Goal: Information Seeking & Learning: Check status

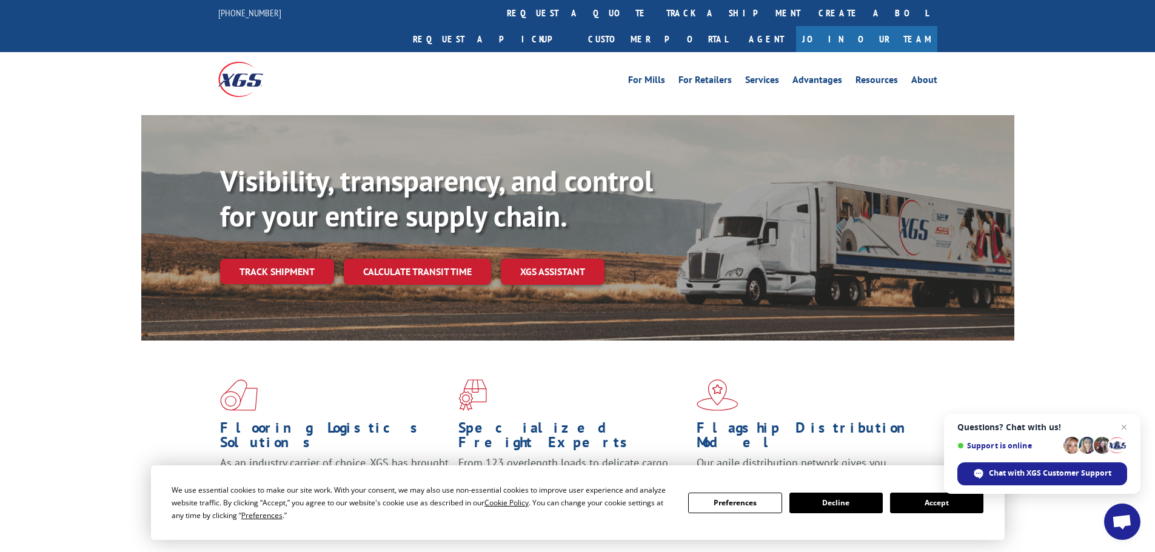
click at [247, 232] on div "Visibility, transparency, and control for your entire supply chain. Track shipm…" at bounding box center [617, 248] width 794 height 169
click at [256, 259] on link "Track shipment" at bounding box center [277, 271] width 114 height 25
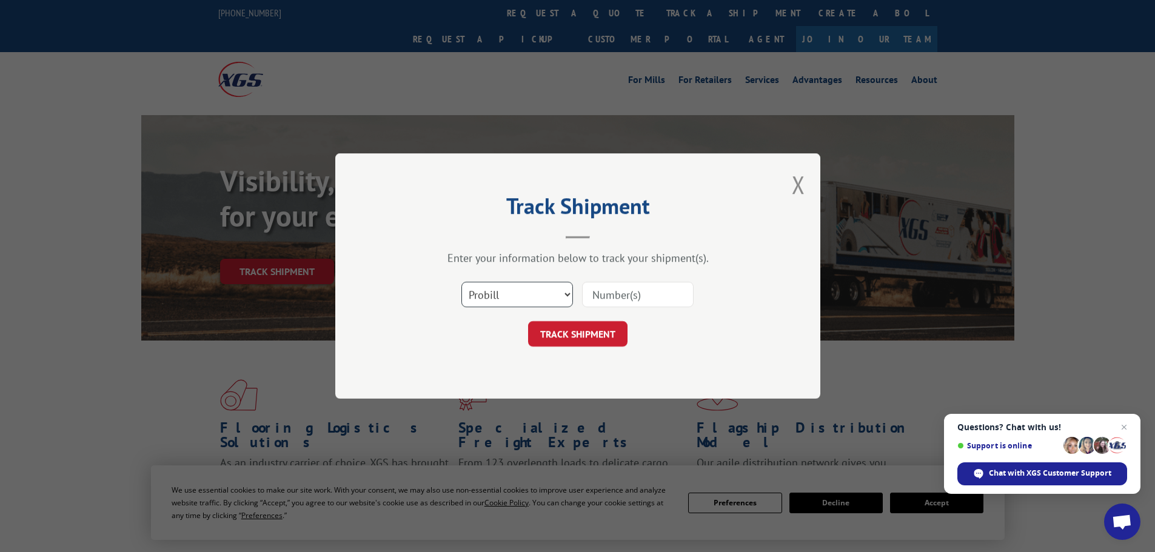
click at [537, 298] on select "Select category... Probill BOL PO" at bounding box center [517, 294] width 112 height 25
select select "po"
click at [461, 282] on select "Select category... Probill BOL PO" at bounding box center [517, 294] width 112 height 25
paste input "82505074"
type input "82505074"
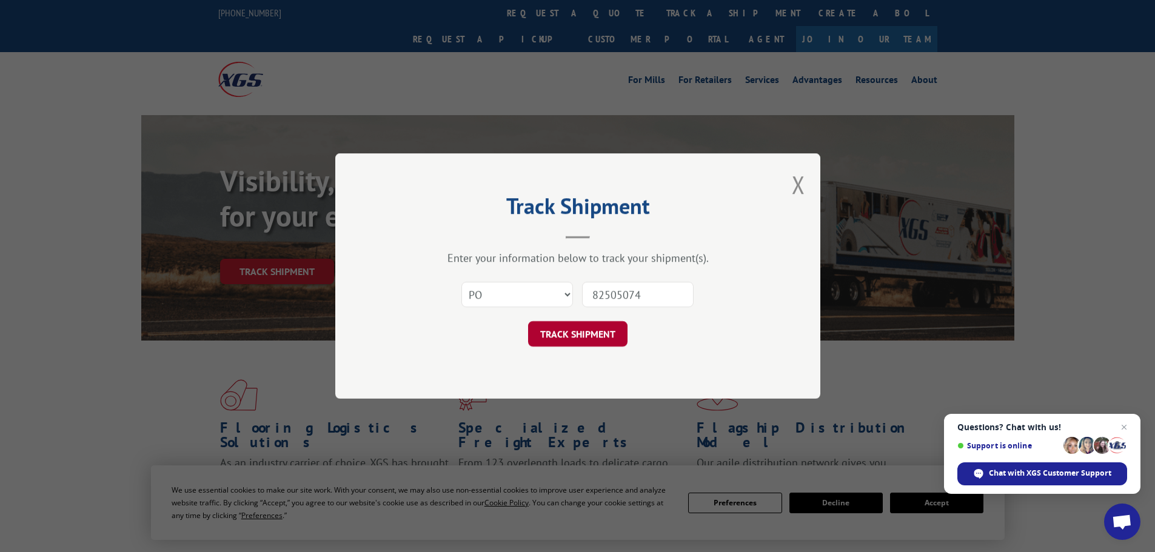
click at [577, 327] on button "TRACK SHIPMENT" at bounding box center [577, 333] width 99 height 25
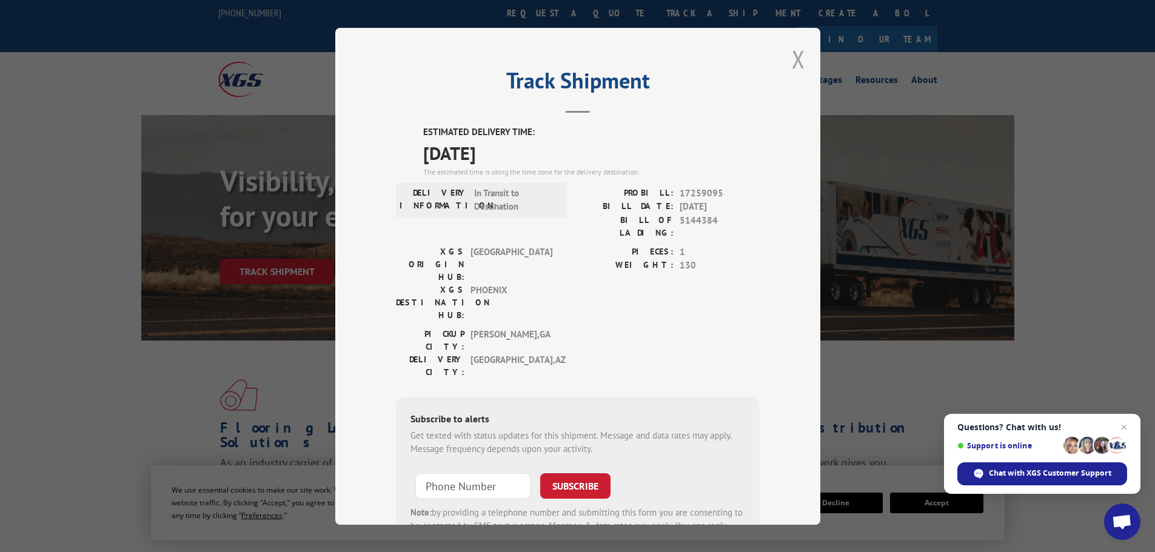
click at [794, 55] on button "Close modal" at bounding box center [798, 59] width 13 height 32
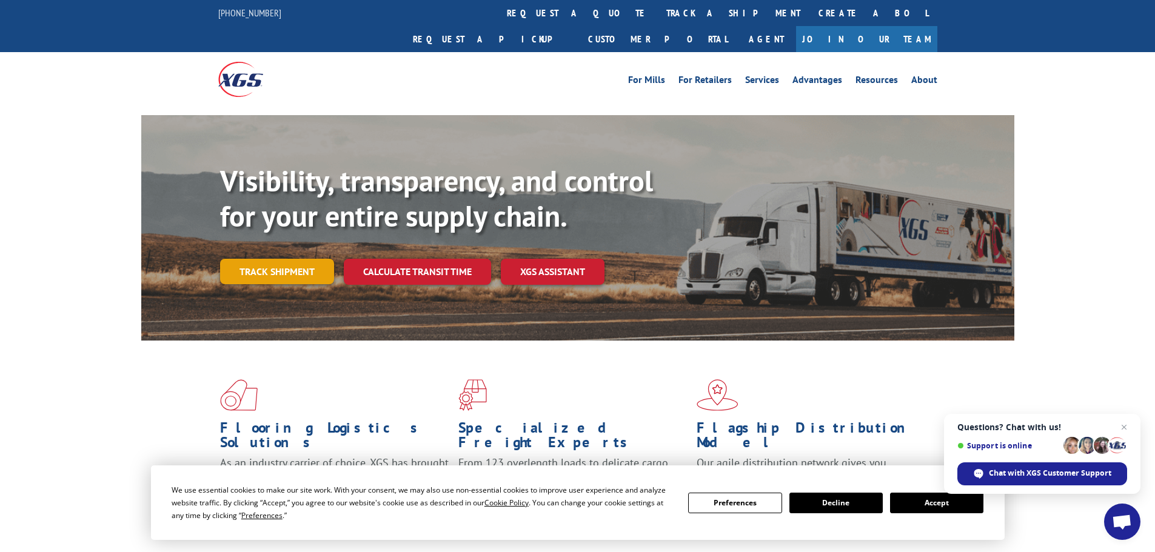
click at [310, 259] on link "Track shipment" at bounding box center [277, 271] width 114 height 25
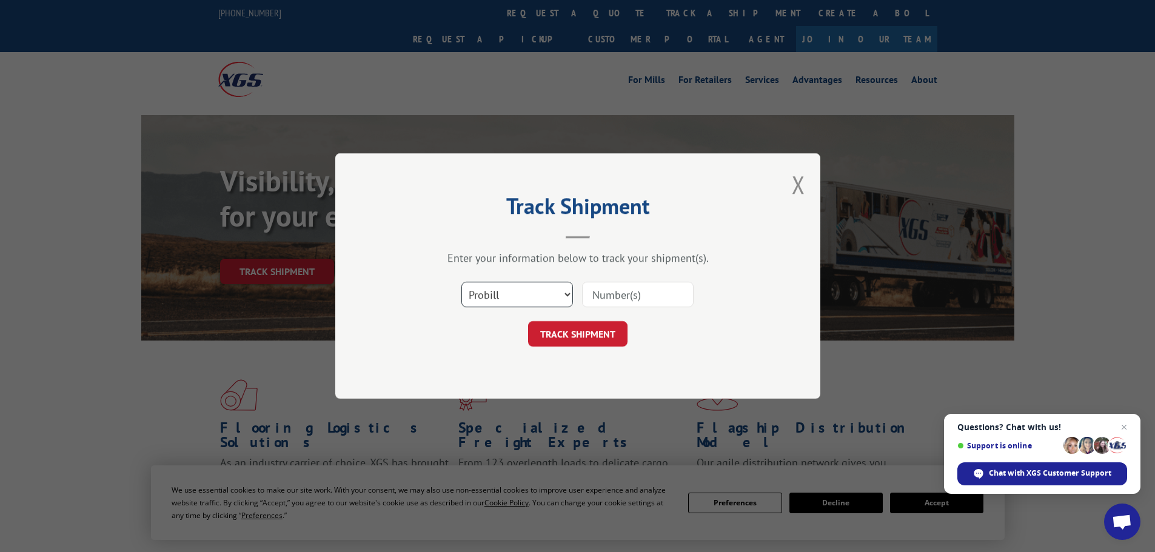
click at [540, 300] on select "Select category... Probill BOL PO" at bounding box center [517, 294] width 112 height 25
select select "po"
click at [461, 282] on select "Select category... Probill BOL PO" at bounding box center [517, 294] width 112 height 25
click at [615, 297] on input at bounding box center [638, 294] width 112 height 25
paste input "82504975"
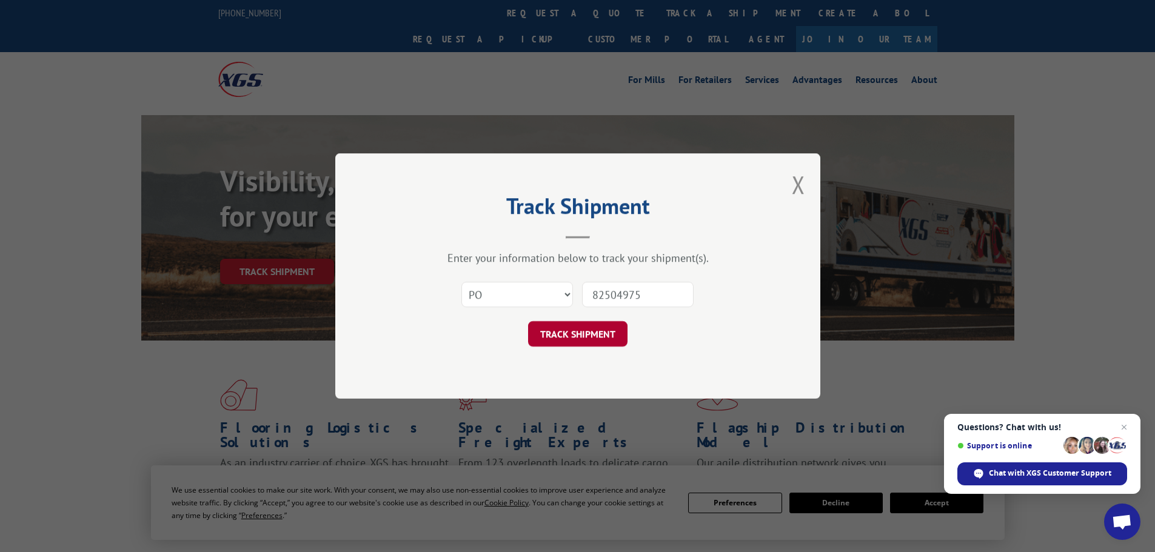
type input "82504975"
click at [563, 330] on button "TRACK SHIPMENT" at bounding box center [577, 333] width 99 height 25
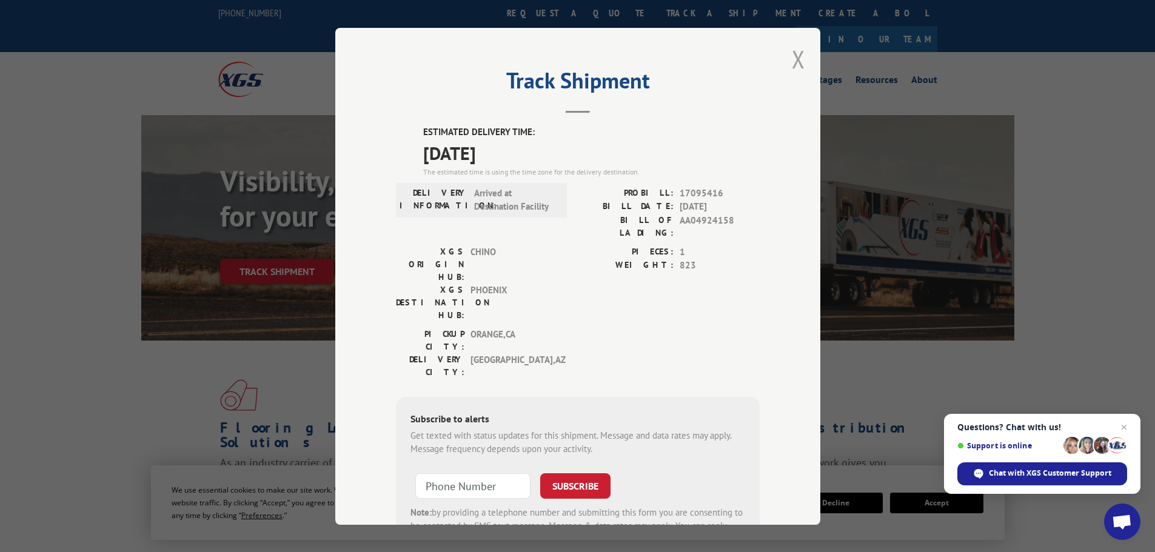
click at [796, 62] on button "Close modal" at bounding box center [798, 59] width 13 height 32
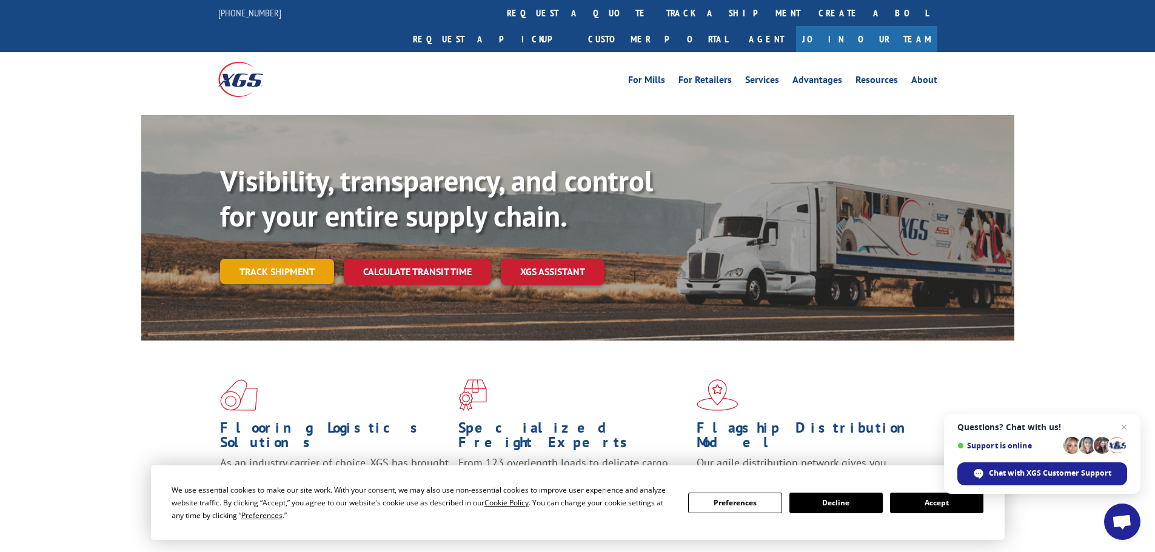
click at [271, 259] on link "Track shipment" at bounding box center [277, 271] width 114 height 25
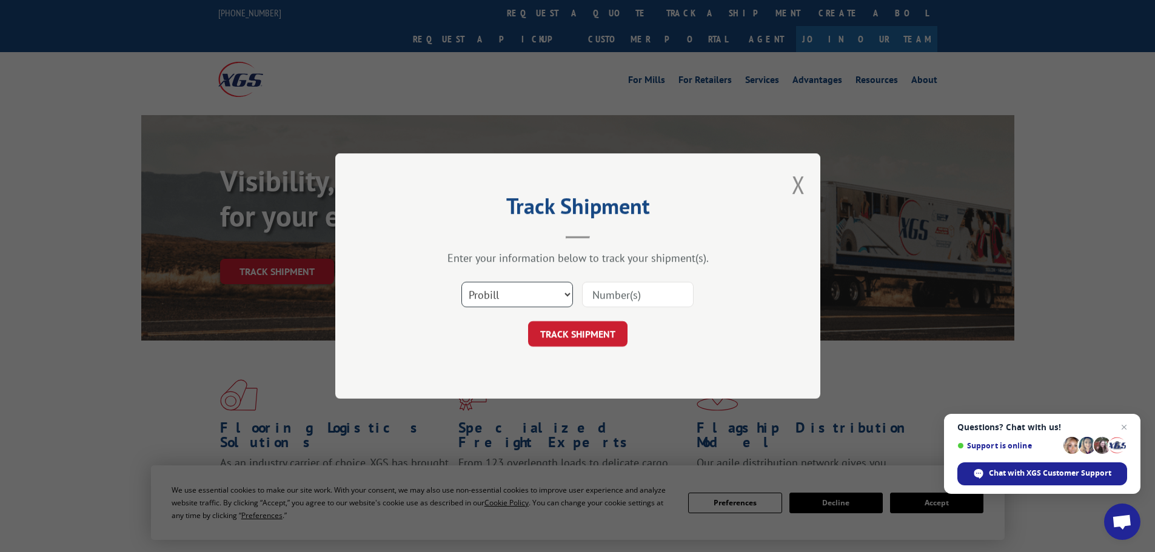
click at [541, 300] on select "Select category... Probill BOL PO" at bounding box center [517, 294] width 112 height 25
select select "po"
click at [461, 282] on select "Select category... Probill BOL PO" at bounding box center [517, 294] width 112 height 25
paste input "82504974"
type input "82504974"
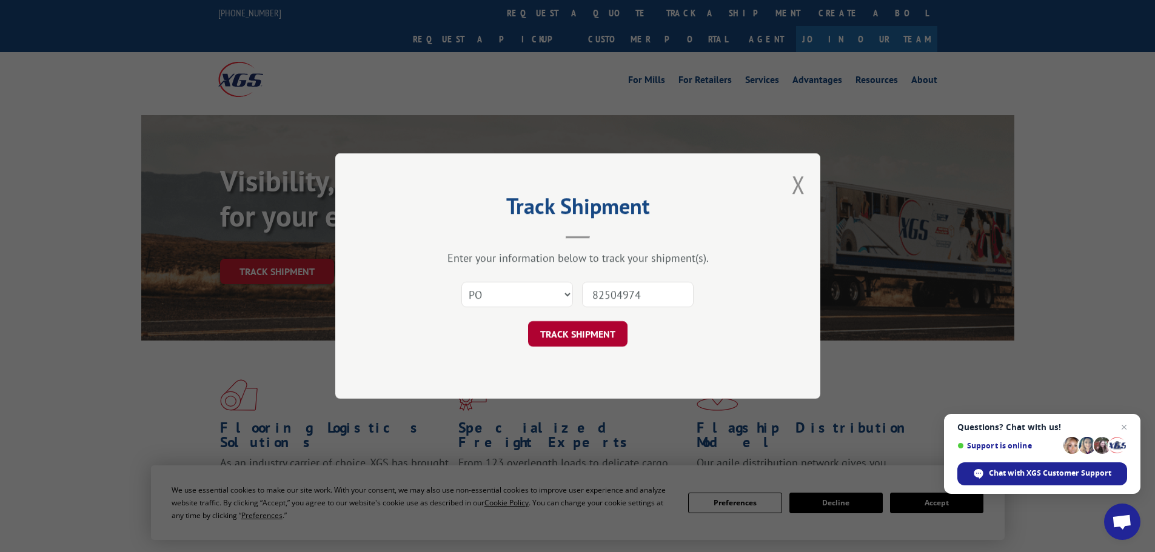
click at [582, 336] on button "TRACK SHIPMENT" at bounding box center [577, 333] width 99 height 25
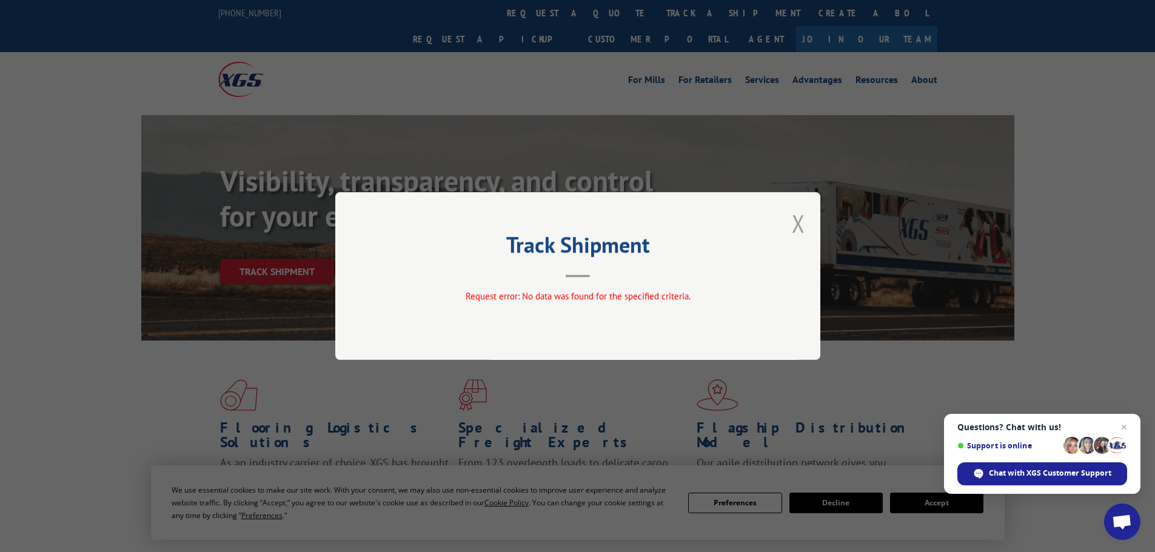
click at [797, 224] on button "Close modal" at bounding box center [798, 223] width 13 height 32
